Goal: Information Seeking & Learning: Learn about a topic

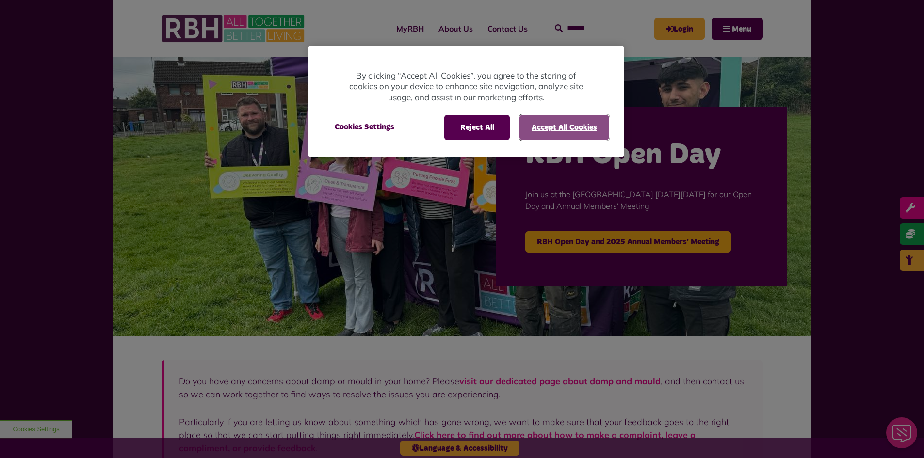
click at [565, 124] on button "Accept All Cookies" at bounding box center [565, 127] width 90 height 25
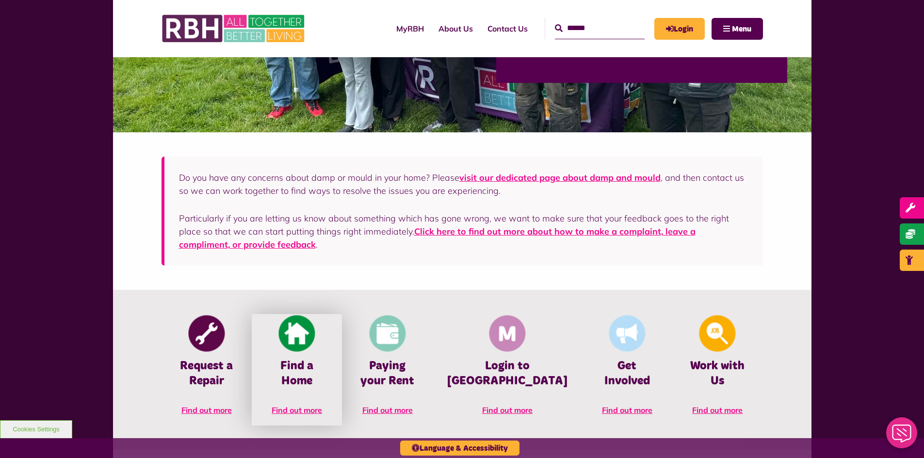
scroll to position [291, 0]
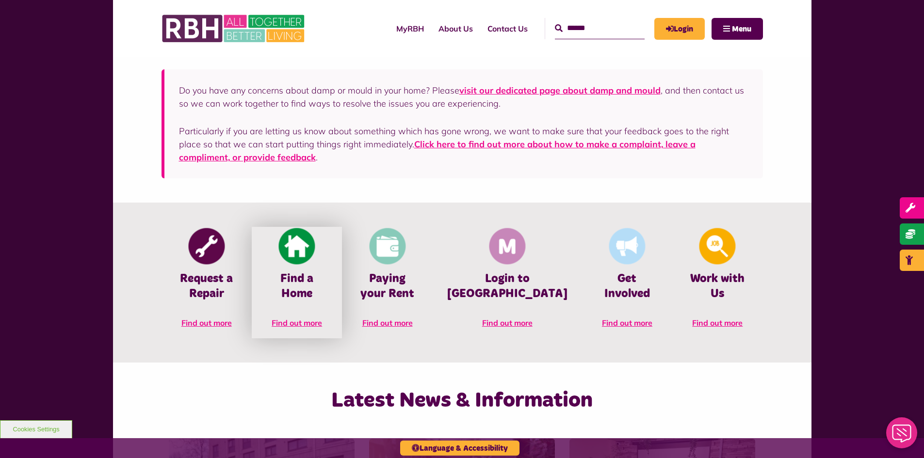
click at [316, 271] on link "Find a Home Find out more" at bounding box center [297, 283] width 90 height 112
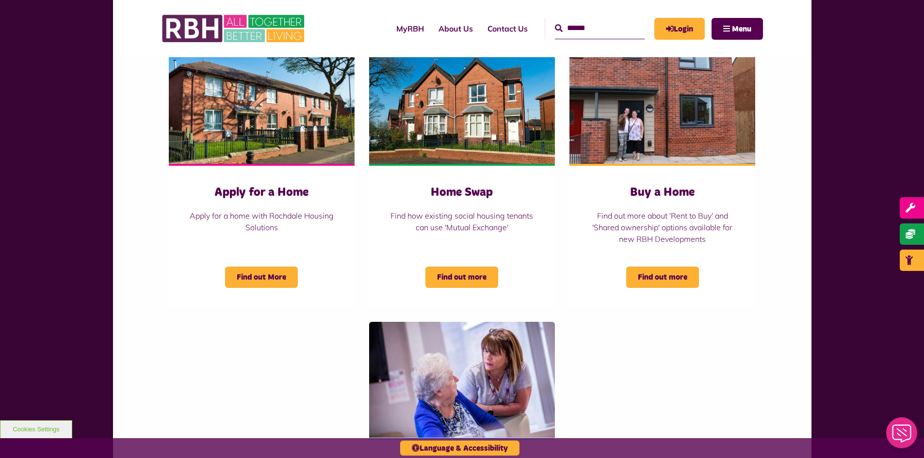
scroll to position [437, 0]
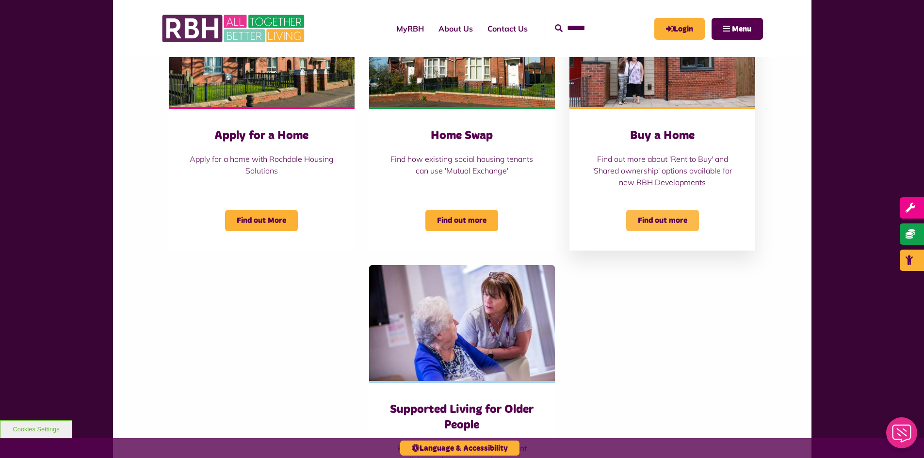
click at [659, 217] on span "Find out more" at bounding box center [662, 220] width 73 height 21
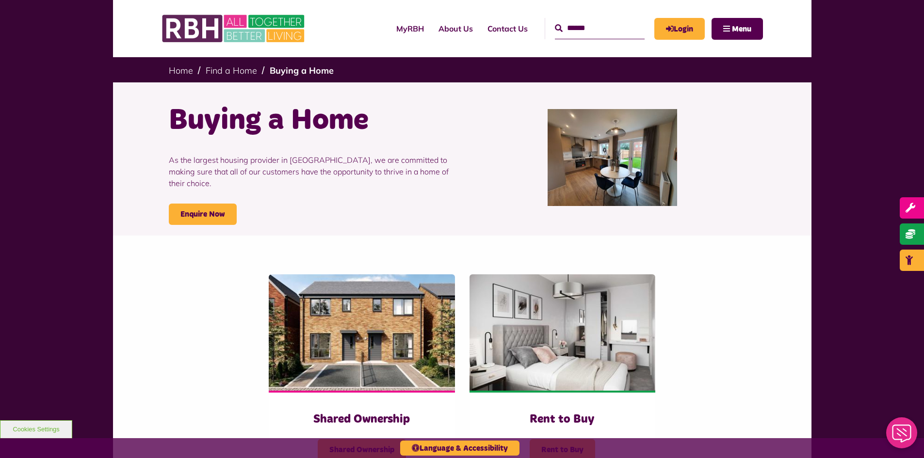
scroll to position [146, 0]
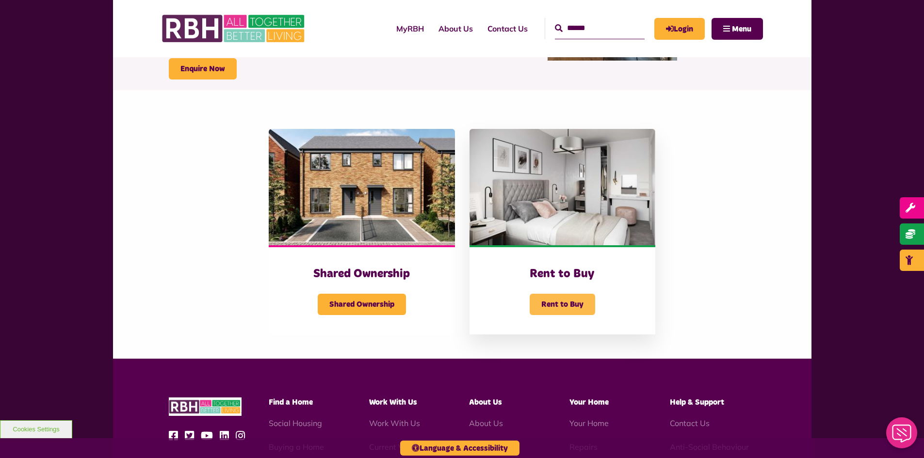
click at [551, 307] on span "Rent to Buy" at bounding box center [562, 304] width 65 height 21
